Goal: Task Accomplishment & Management: Manage account settings

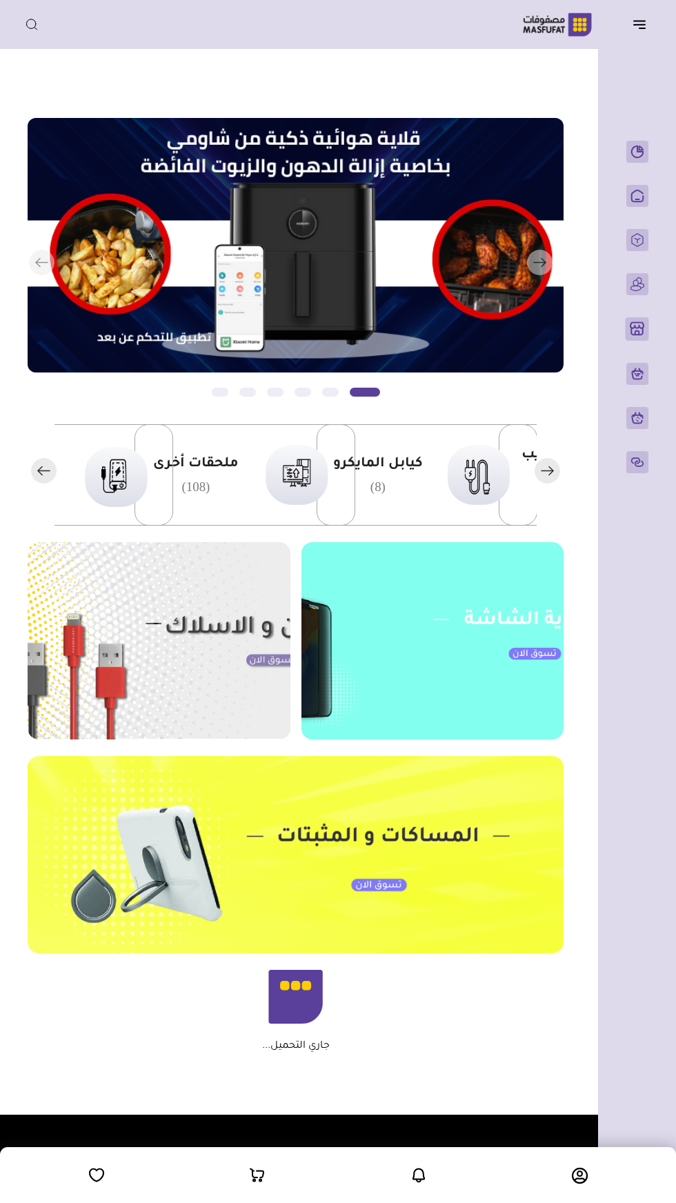
scroll to position [0, -459]
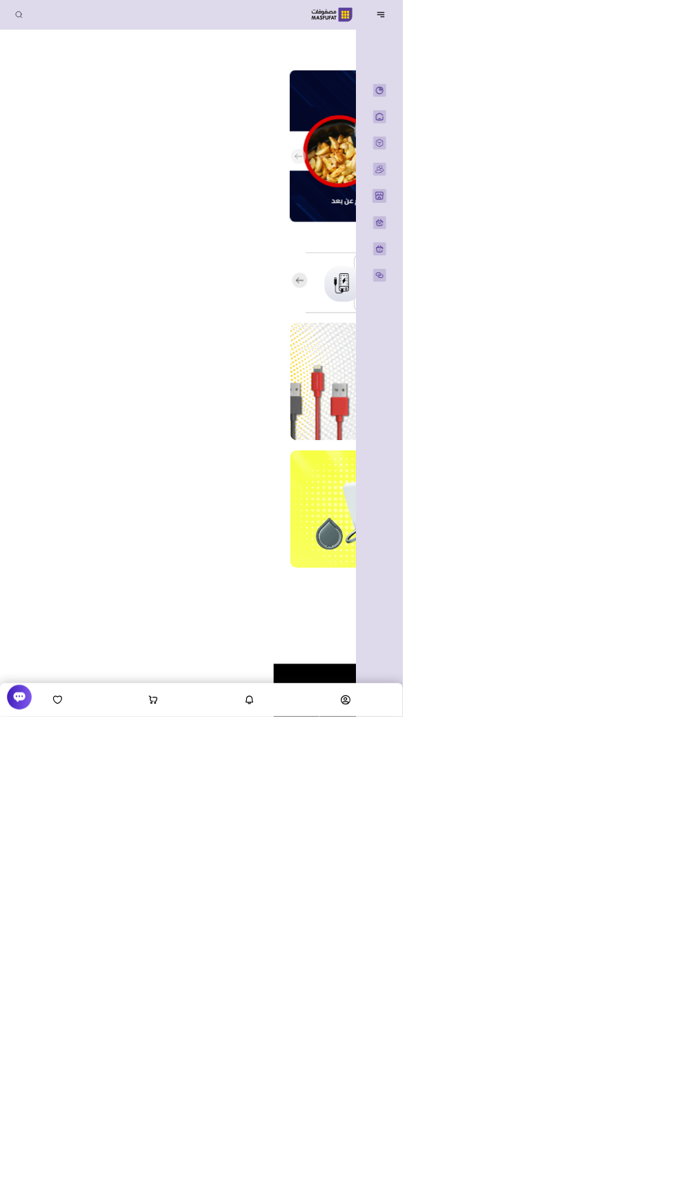
click at [625, 42] on header "باب الخير رقم المتجر : 1079" at bounding box center [338, 24] width 676 height 49
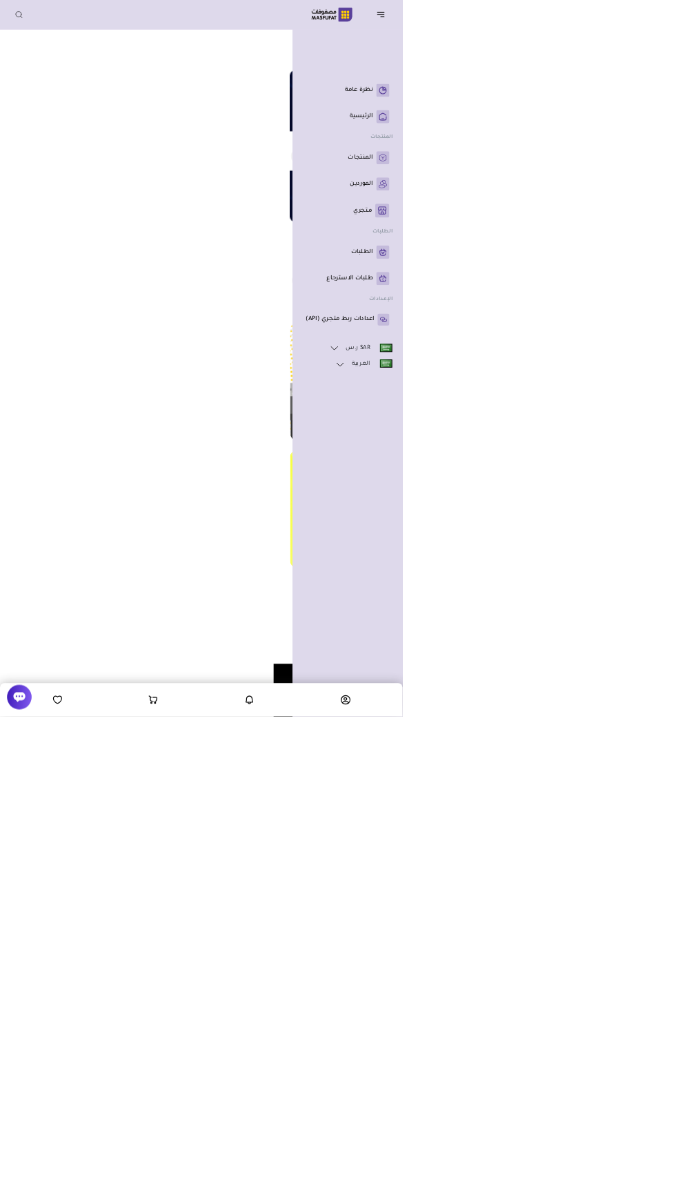
click at [662, 53] on div "نظرة عامة" at bounding box center [583, 601] width 185 height 1203
click at [599, 276] on link "المنتجات" at bounding box center [583, 265] width 141 height 22
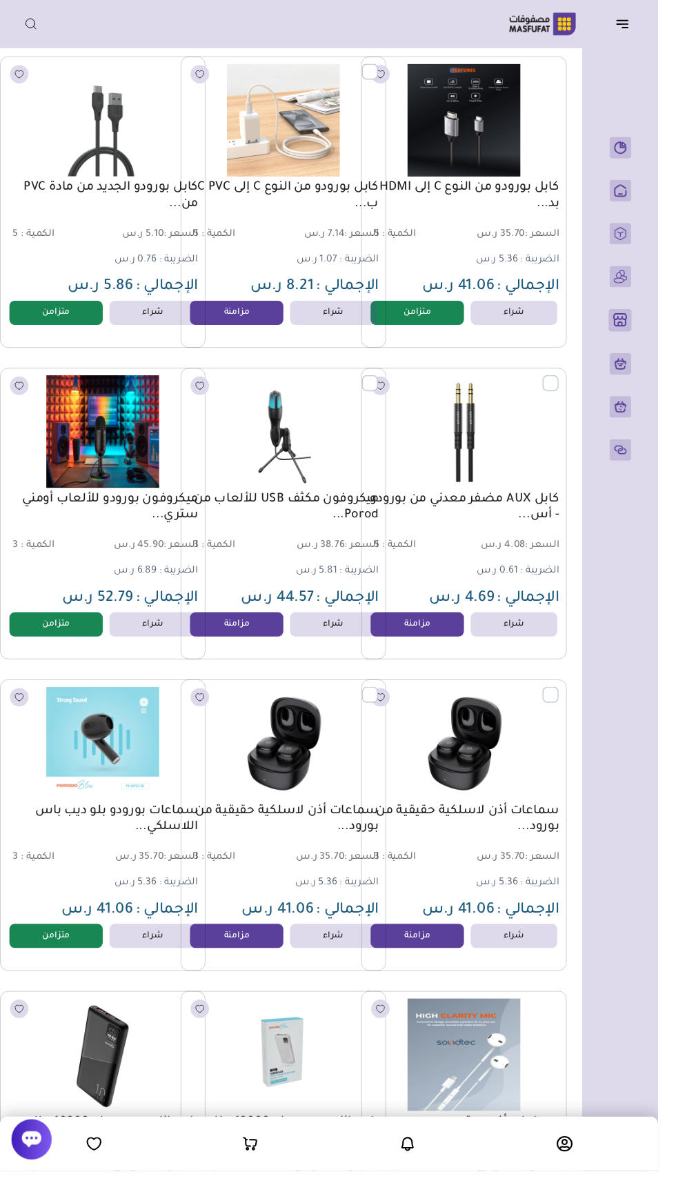
scroll to position [0, -19]
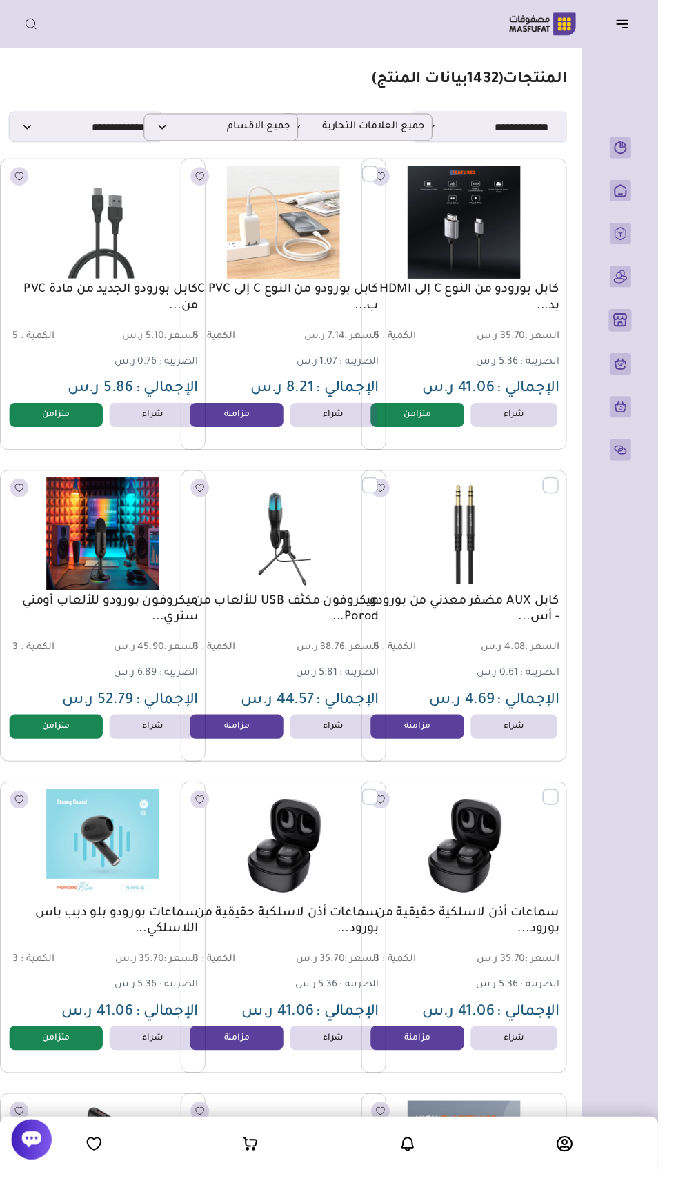
click at [634, 27] on icon "button" at bounding box center [639, 24] width 17 height 17
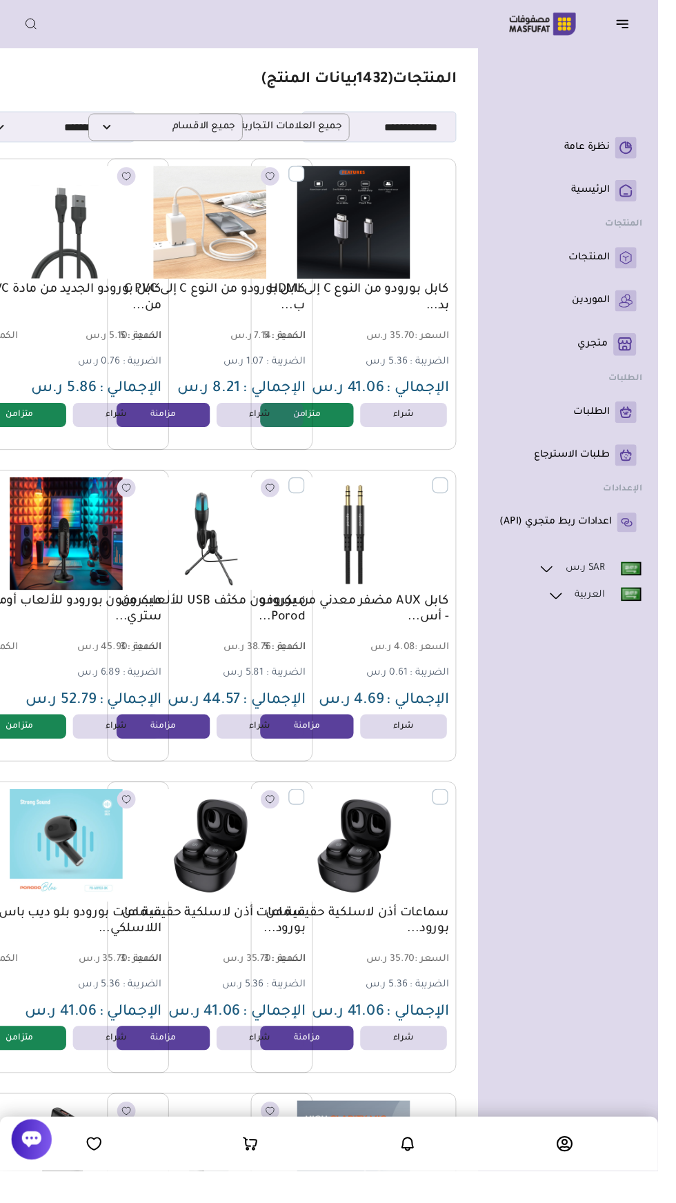
scroll to position [0, -56]
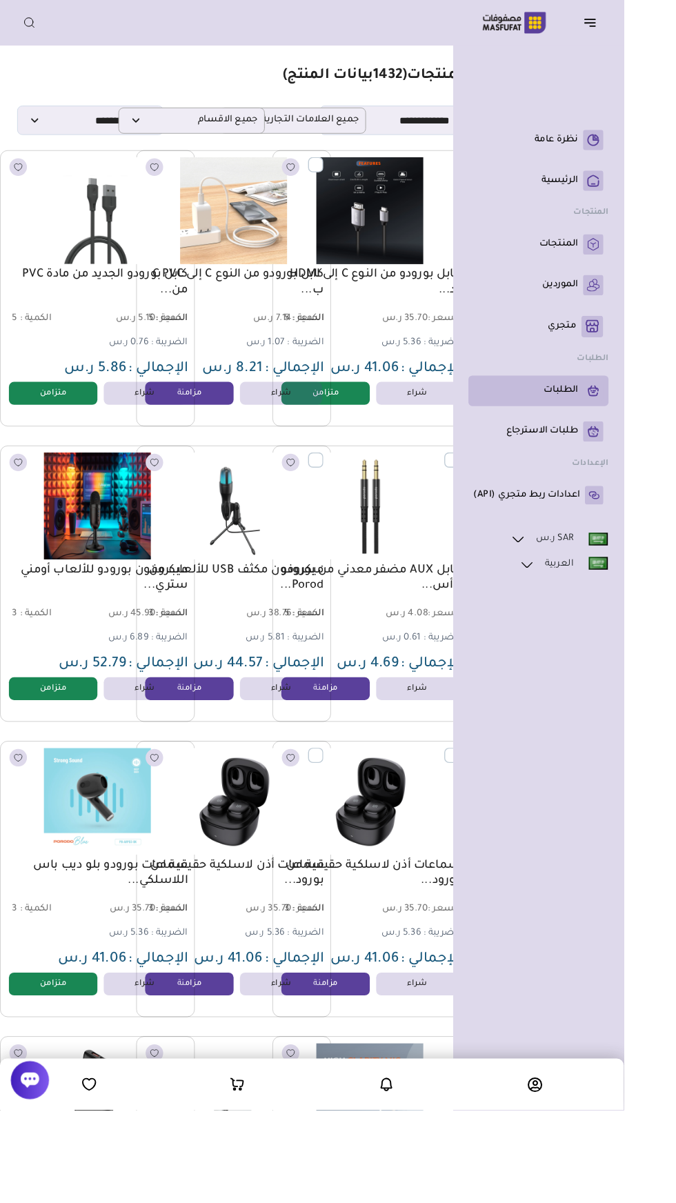
click at [619, 431] on p "الطلبات" at bounding box center [607, 424] width 37 height 14
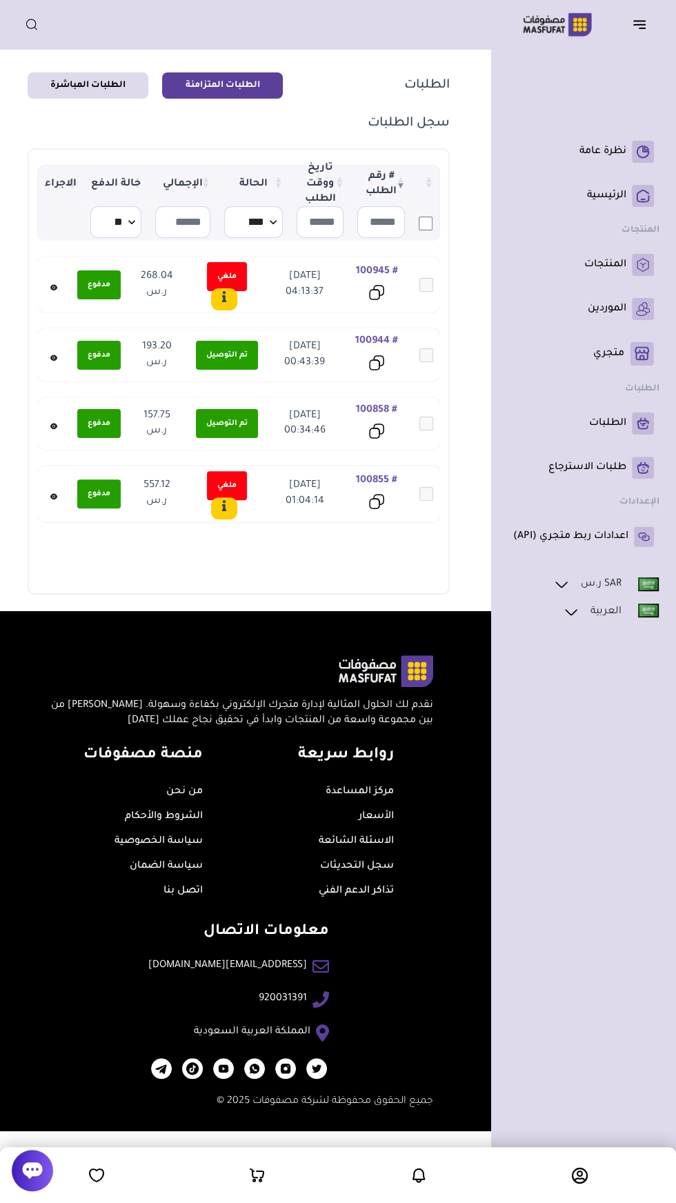
click at [26, 345] on section "الطلبات الطلبات المتزامنة الطلبات المباشرة سجل الطلبات 0 ) 0" at bounding box center [238, 334] width 455 height 556
click at [53, 357] on icon at bounding box center [54, 358] width 2 height 2
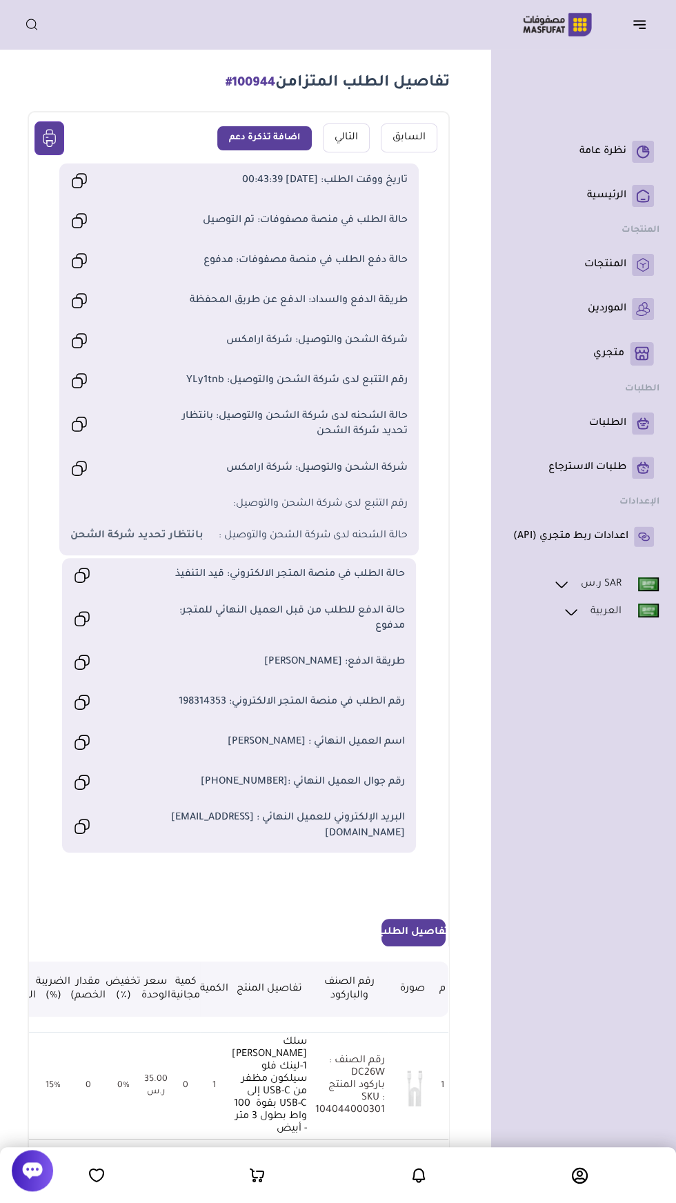
click at [582, 1175] on icon at bounding box center [580, 1176] width 16 height 17
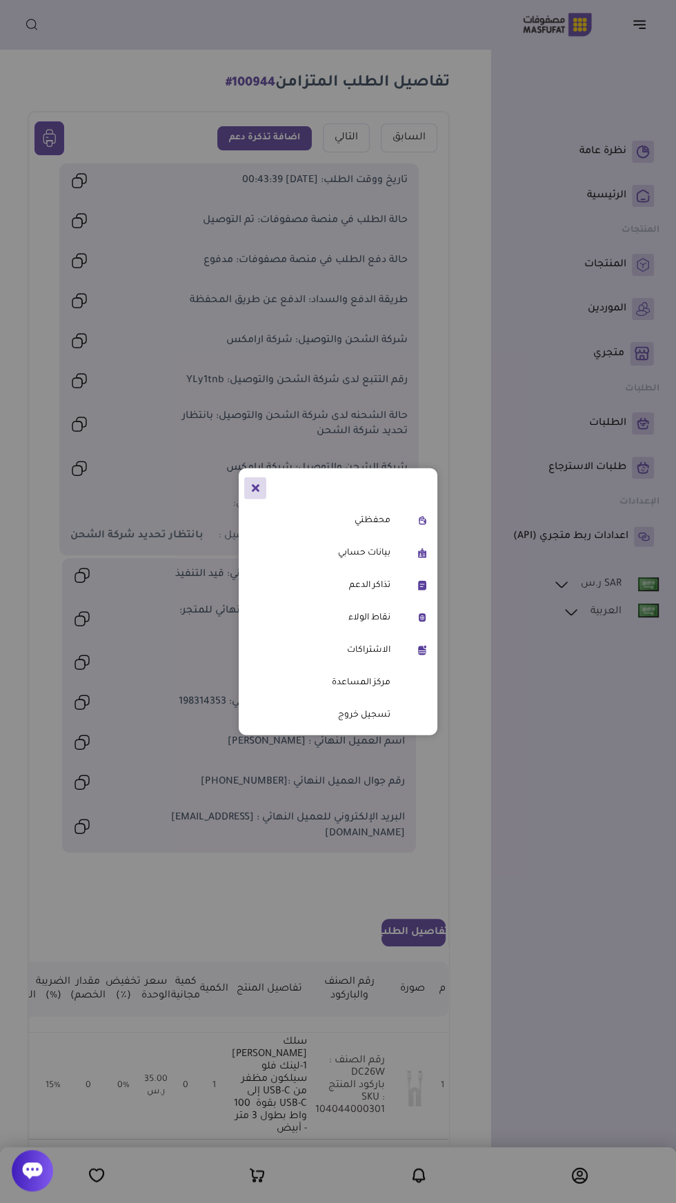
click at [387, 516] on link "محفظتي" at bounding box center [317, 520] width 146 height 17
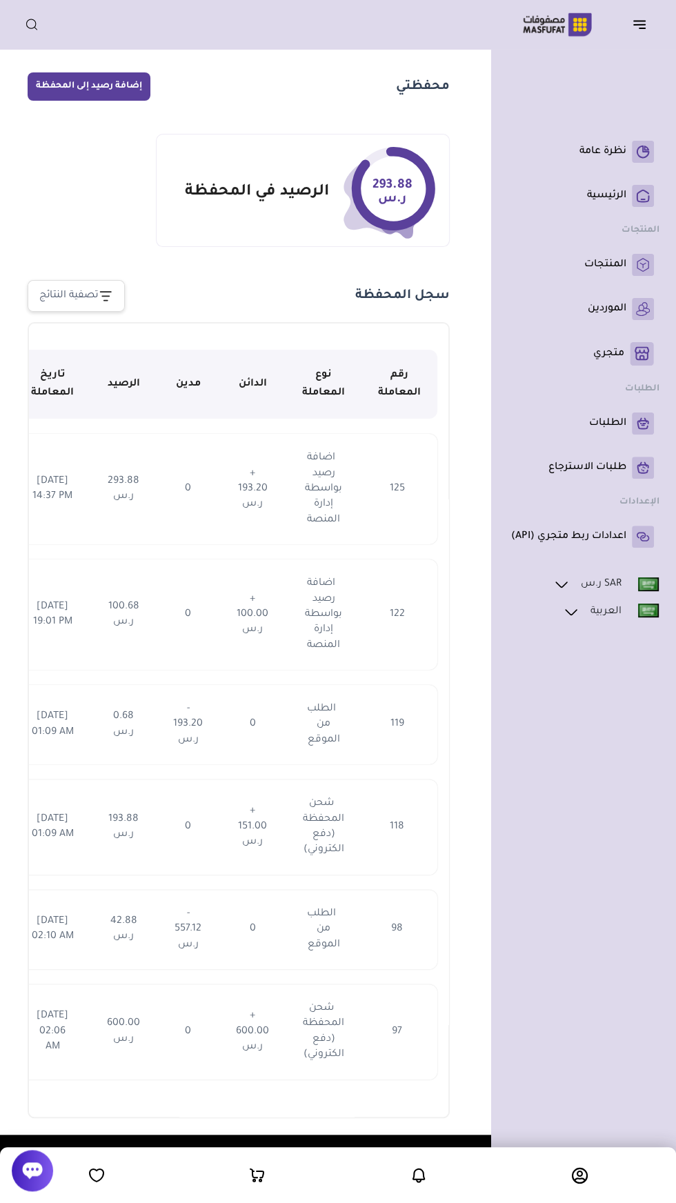
click at [642, 30] on icon "button" at bounding box center [639, 24] width 17 height 17
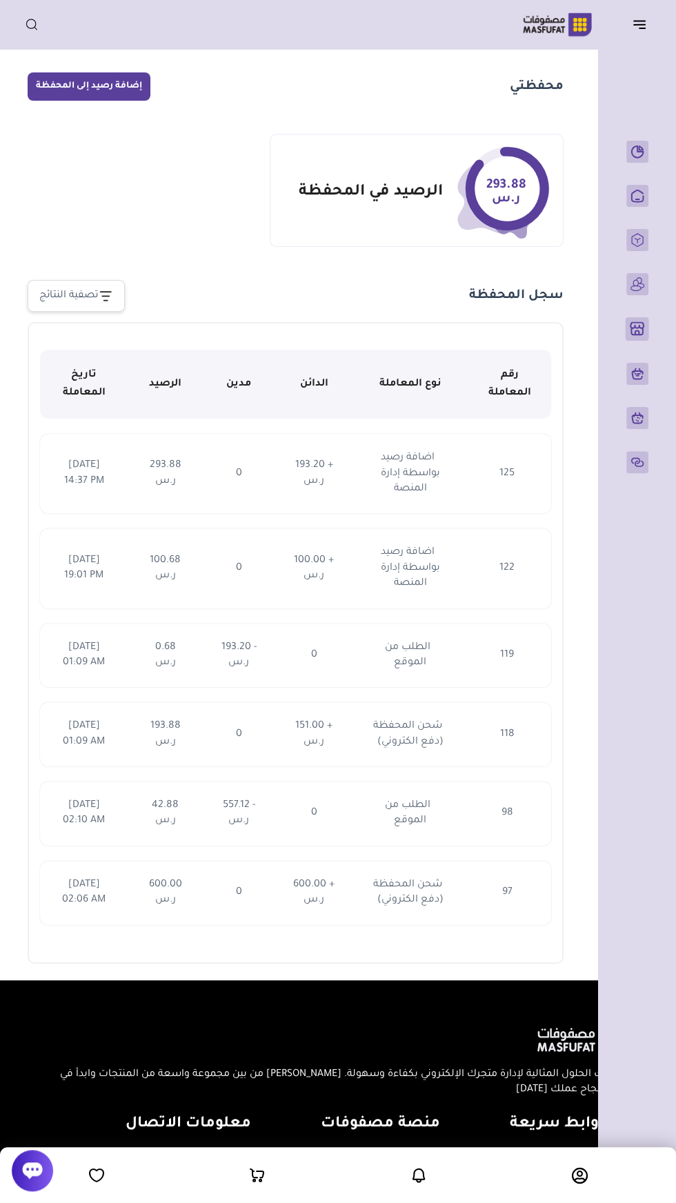
click at [642, 48] on header "باب الخير رقم المتجر : 1079" at bounding box center [338, 24] width 676 height 49
click at [637, 35] on button "button" at bounding box center [643, 24] width 43 height 26
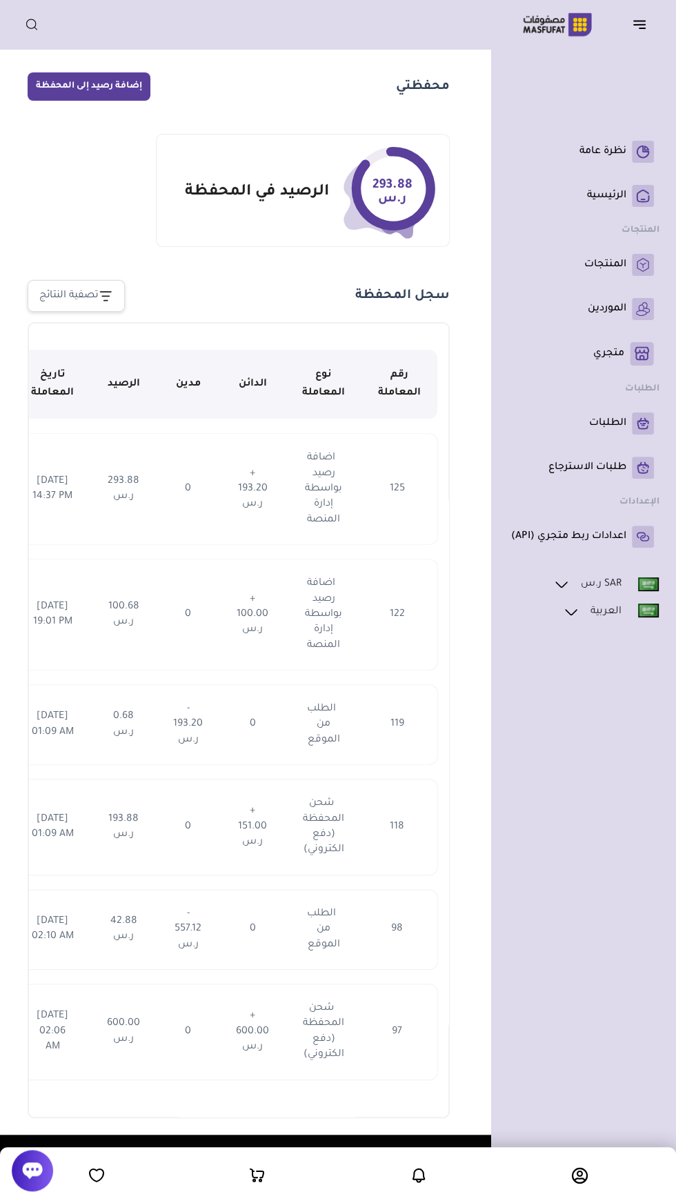
click at [585, 1175] on icon at bounding box center [580, 1176] width 16 height 17
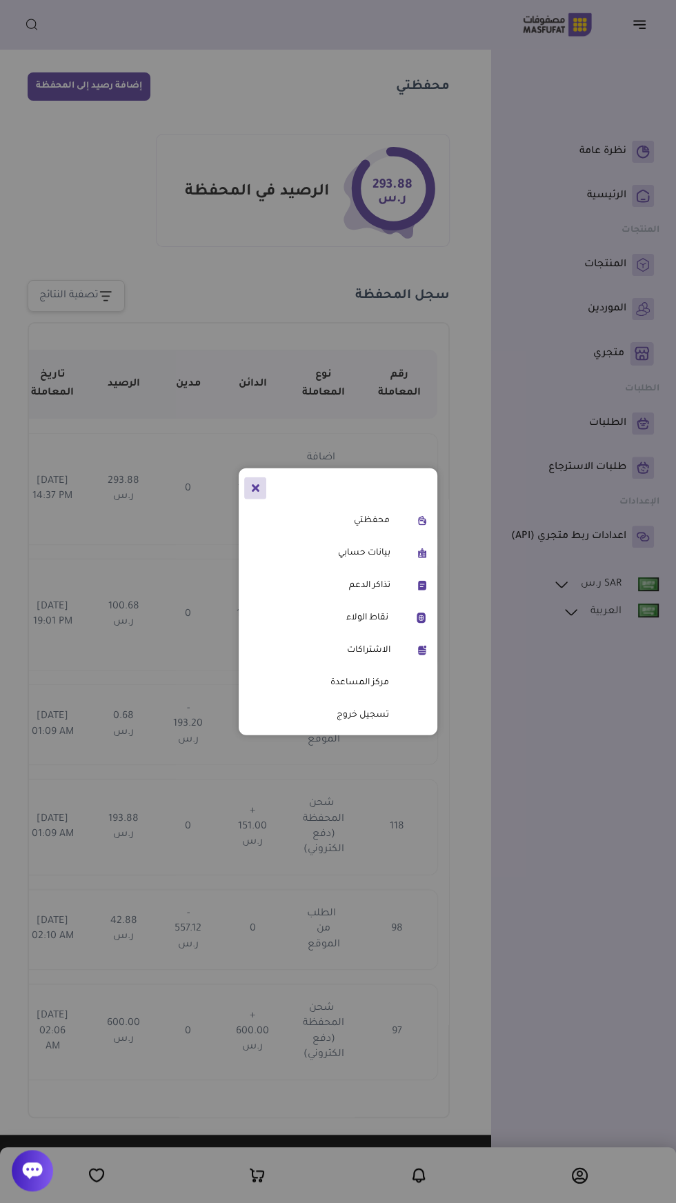
click at [384, 712] on link "تسجيل خروج" at bounding box center [316, 715] width 145 height 17
